Goal: Task Accomplishment & Management: Manage account settings

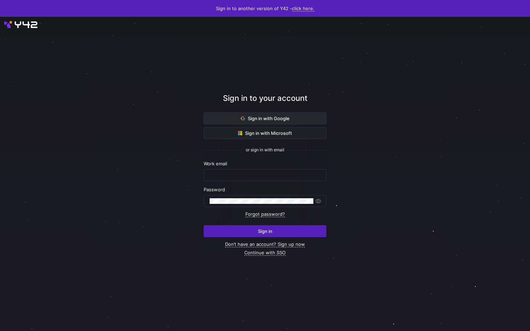
click at [277, 116] on span "Sign in with Google" at bounding box center [265, 119] width 49 height 6
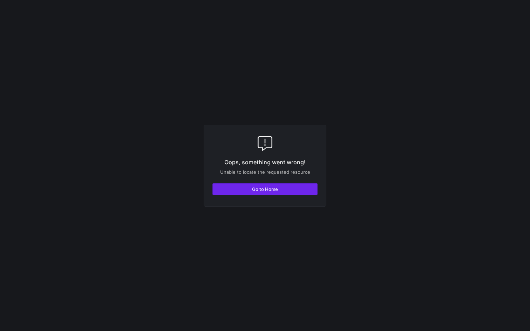
click at [258, 189] on span "Go to Home" at bounding box center [265, 189] width 26 height 6
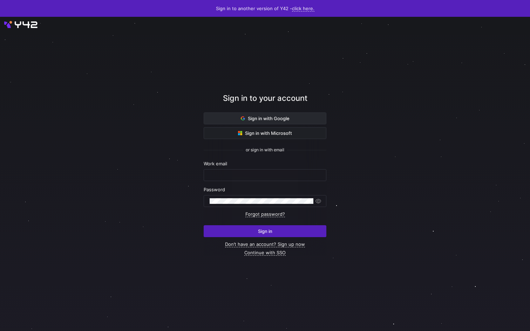
click at [275, 115] on span at bounding box center [265, 118] width 122 height 11
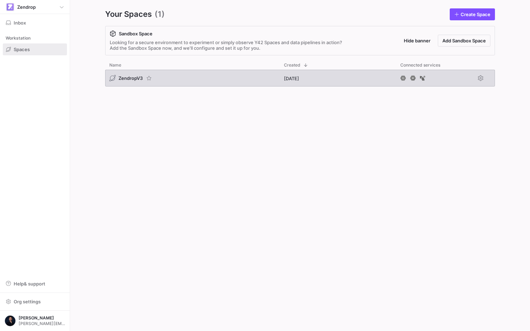
click at [173, 72] on div "ZendropV3" at bounding box center [192, 78] width 175 height 17
click at [178, 78] on div "ZendropV3" at bounding box center [192, 78] width 175 height 17
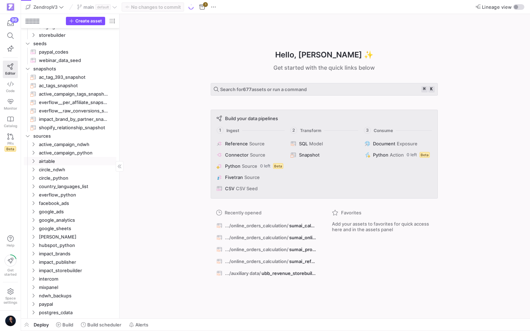
scroll to position [164, 0]
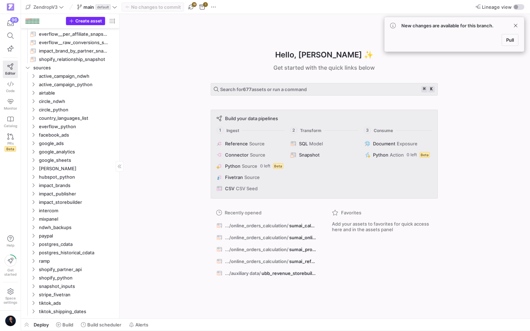
click at [95, 19] on span "Create asset" at bounding box center [88, 21] width 27 height 5
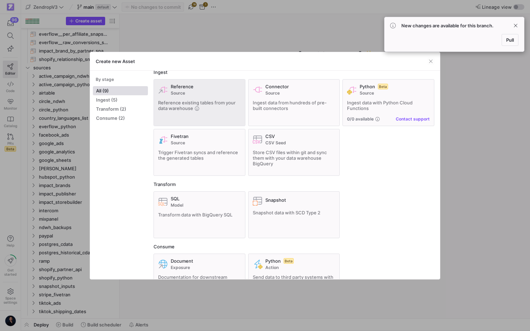
scroll to position [0, 0]
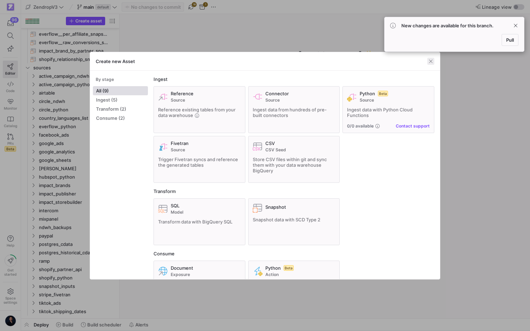
click at [429, 61] on span "button" at bounding box center [430, 61] width 7 height 7
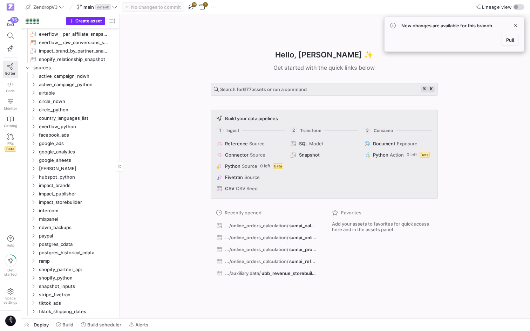
click at [94, 20] on span "Create asset" at bounding box center [88, 21] width 27 height 5
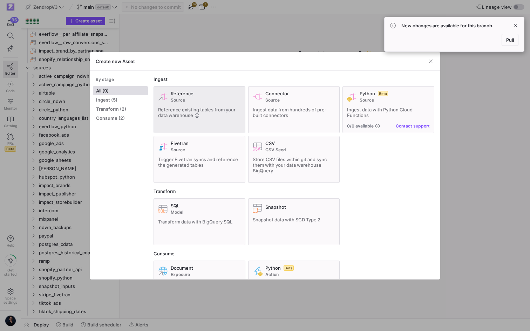
click at [193, 100] on span "Source" at bounding box center [206, 100] width 70 height 5
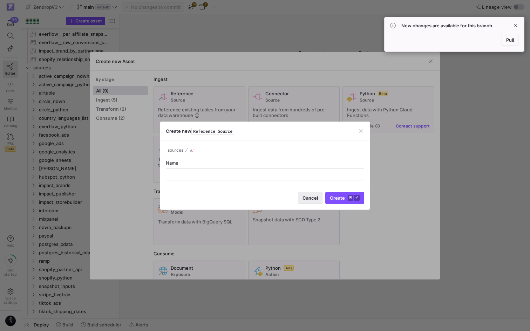
click at [314, 195] on span "Cancel" at bounding box center [309, 198] width 15 height 6
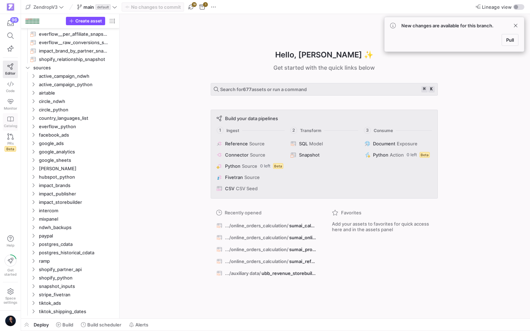
click at [11, 123] on link "Catalog" at bounding box center [10, 122] width 15 height 18
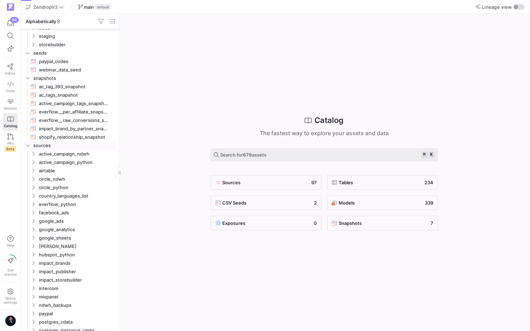
scroll to position [152, 0]
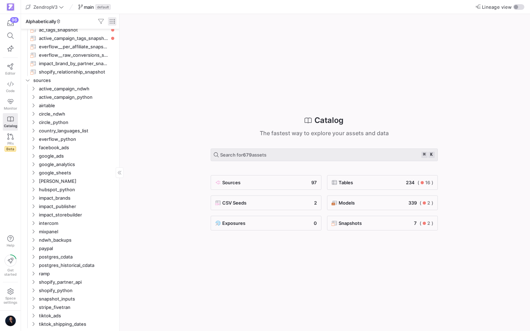
click at [113, 21] on span "button" at bounding box center [112, 21] width 8 height 8
click at [113, 21] on div at bounding box center [265, 165] width 530 height 331
click at [59, 4] on span "ZendropV3" at bounding box center [45, 7] width 38 height 6
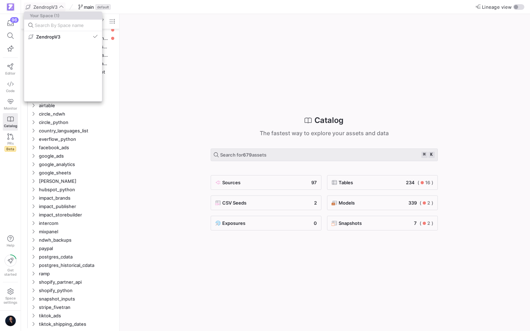
click at [59, 4] on div at bounding box center [265, 165] width 530 height 331
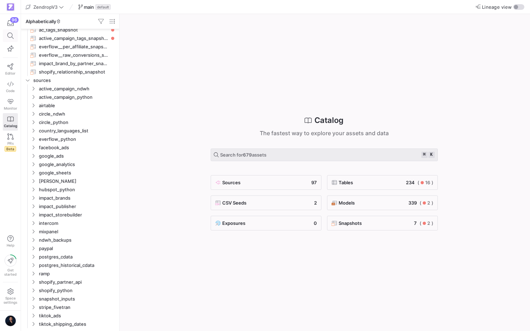
click at [7, 37] on icon at bounding box center [10, 36] width 6 height 6
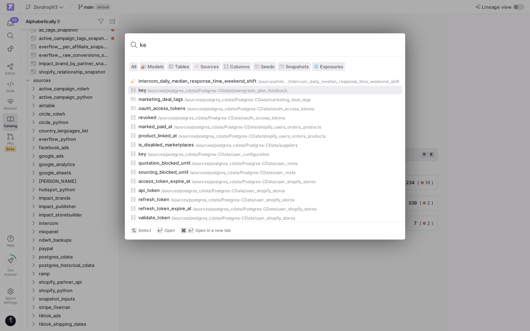
type input "k"
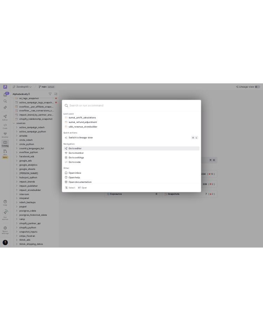
scroll to position [28, 0]
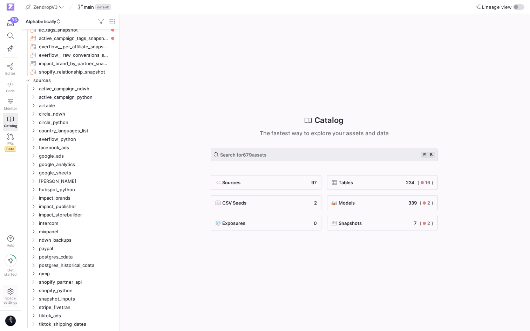
click at [10, 289] on icon at bounding box center [10, 291] width 6 height 6
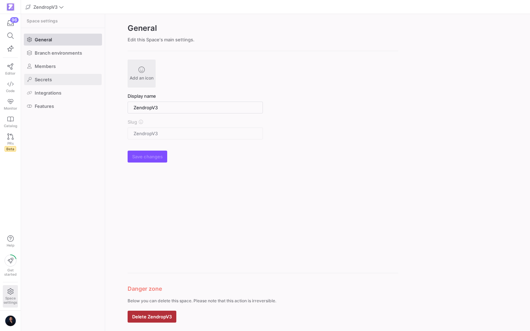
click at [54, 76] on span at bounding box center [62, 79] width 77 height 11
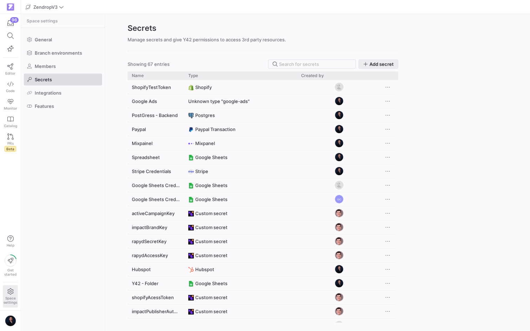
click at [384, 62] on span "Add secret" at bounding box center [381, 64] width 24 height 6
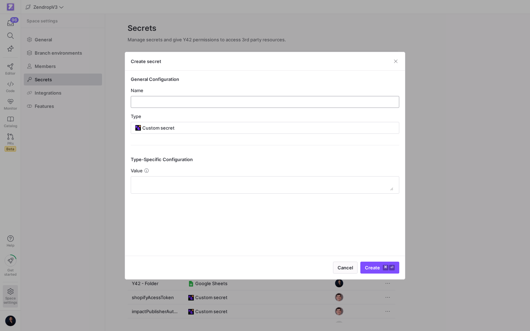
click at [298, 102] on input "text" at bounding box center [265, 102] width 257 height 6
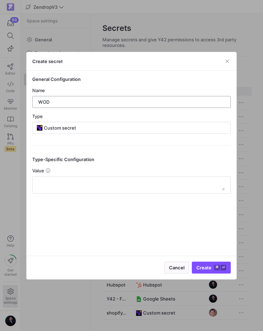
click at [77, 98] on div "WOD" at bounding box center [131, 101] width 186 height 11
type input "W"
paste input "WOD Shopify Partner Acount"
type input "WOD Shopify Partner Acount"
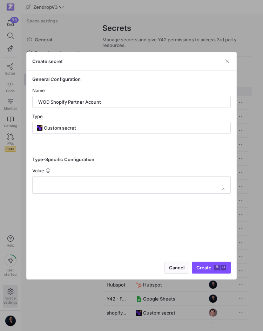
click at [170, 144] on y42-credential-form "General Configuration Name WOD Shopify Partner Acount Type Custom secret Type-S…" at bounding box center [131, 134] width 198 height 117
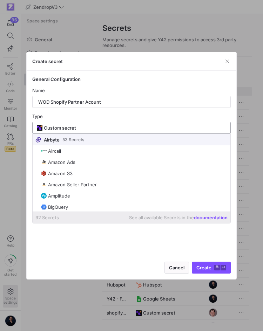
click at [163, 126] on input "Custom secret" at bounding box center [135, 128] width 182 height 6
click at [182, 115] on div "Type" at bounding box center [131, 117] width 198 height 6
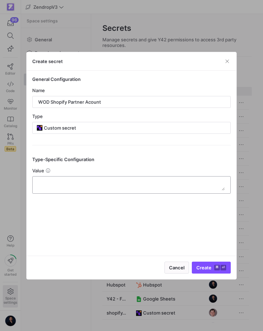
click at [107, 183] on textarea at bounding box center [131, 184] width 186 height 11
paste textarea "prtapi_e617bf3bf675552a67c3004889ea3e28"
type textarea "prtapi_e617bf3bf675552a67c3004889ea3e28"
click at [215, 265] on kbd "⌘" at bounding box center [217, 268] width 6 height 6
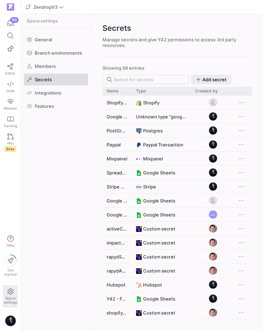
click at [202, 80] on span "Add secret" at bounding box center [214, 80] width 24 height 6
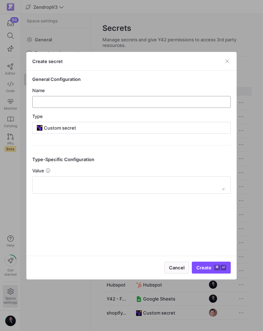
click at [115, 103] on input "text" at bounding box center [131, 102] width 186 height 6
paste input "Staytuned Shopify Partner Account"
type input "Staytuned Shopify Partner Account"
click at [139, 178] on div at bounding box center [131, 185] width 186 height 17
paste textarea "prtapi_678873c91520890e8cf754f3d0223e53"
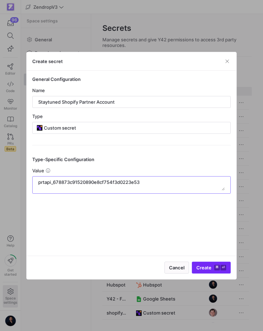
type textarea "prtapi_678873c91520890e8cf754f3d0223e53"
click at [217, 268] on kbd "⌘" at bounding box center [217, 268] width 6 height 6
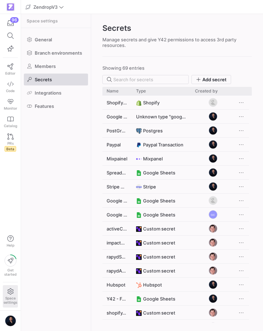
click at [162, 102] on y42-credential-type "Shopify" at bounding box center [161, 103] width 50 height 14
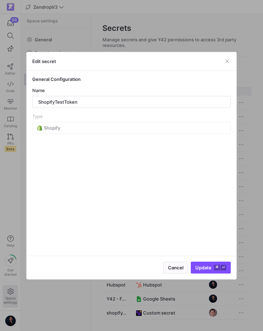
click at [162, 102] on body "96 Editor Code Monitor Catalog PRs Beta Help Get started Space settings Zendrop…" at bounding box center [131, 165] width 263 height 331
click at [109, 132] on mat-form-field "Shopify" at bounding box center [131, 128] width 198 height 12
click at [227, 59] on span "button" at bounding box center [227, 61] width 7 height 7
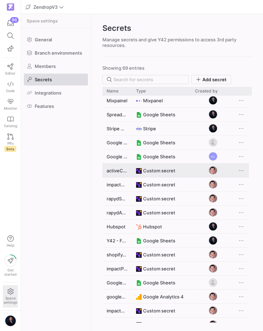
scroll to position [74, 0]
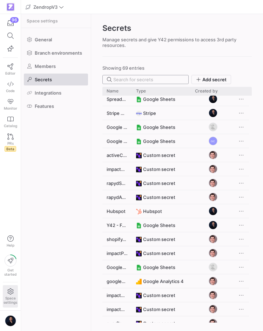
click at [144, 80] on input at bounding box center [148, 80] width 71 height 6
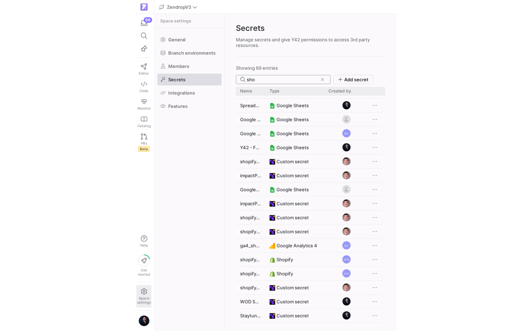
scroll to position [0, 0]
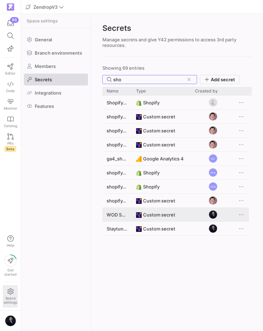
type input "sho"
click at [123, 217] on div "WOD Shopify Partner Acount" at bounding box center [116, 215] width 29 height 14
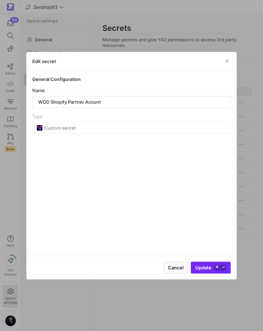
click at [200, 266] on span "Update ⌘ ⏎" at bounding box center [210, 268] width 31 height 6
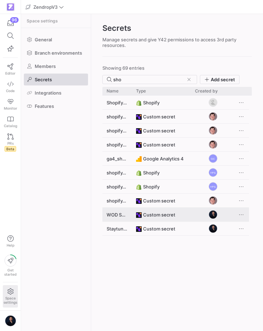
click at [184, 215] on y42-credential-type "Custom secret" at bounding box center [161, 215] width 50 height 14
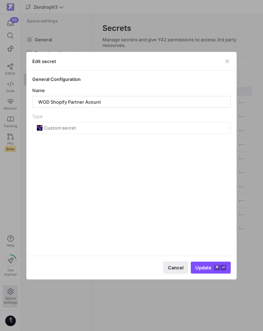
click at [176, 266] on span "Cancel" at bounding box center [175, 268] width 15 height 6
